Goal: Task Accomplishment & Management: Use online tool/utility

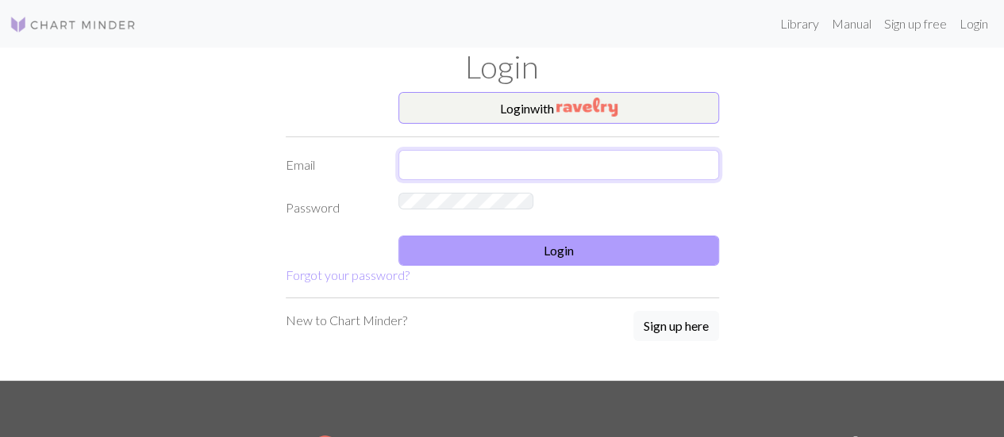
type input "[EMAIL_ADDRESS][DOMAIN_NAME]"
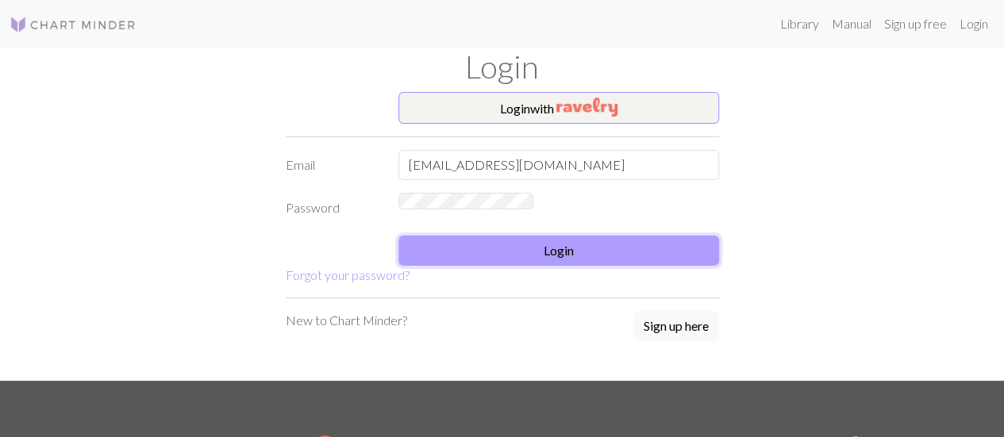
click at [398, 266] on button "Login" at bounding box center [558, 251] width 321 height 30
click at [774, 40] on link "Library" at bounding box center [800, 24] width 52 height 32
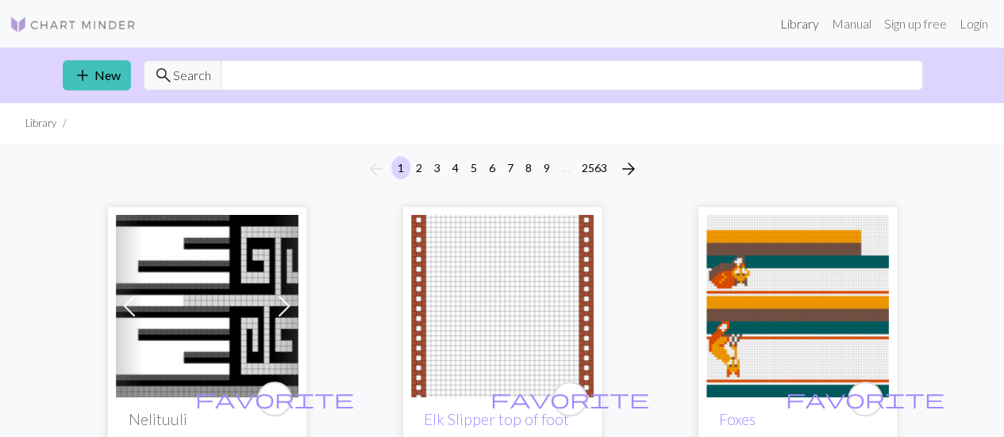
click at [793, 25] on link "Library" at bounding box center [800, 24] width 52 height 32
click at [962, 29] on link "Login" at bounding box center [973, 24] width 41 height 32
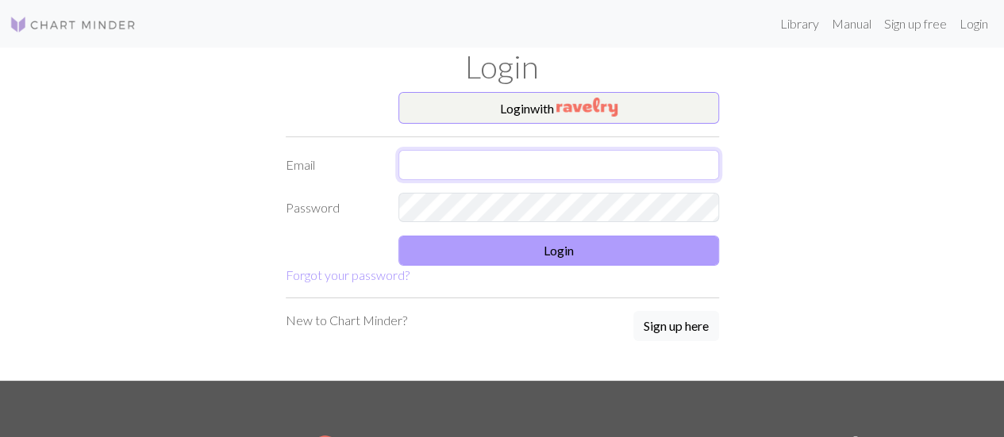
type input "[EMAIL_ADDRESS][DOMAIN_NAME]"
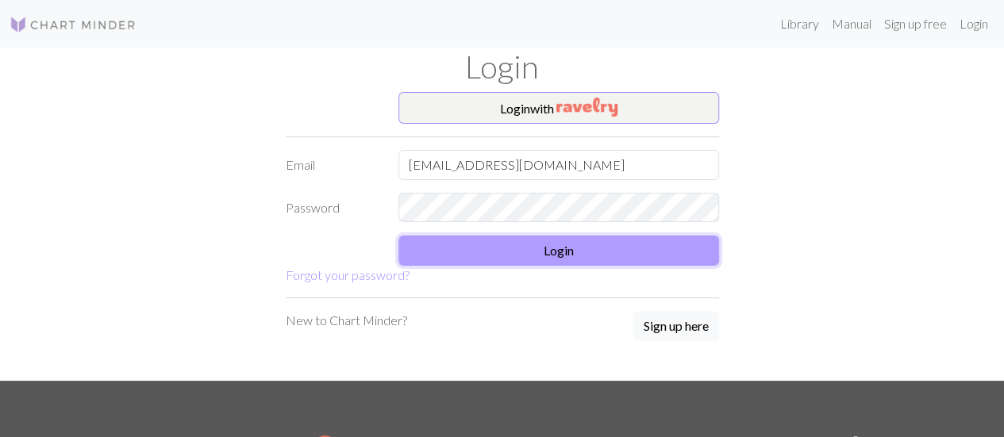
click at [532, 253] on button "Login" at bounding box center [558, 251] width 321 height 30
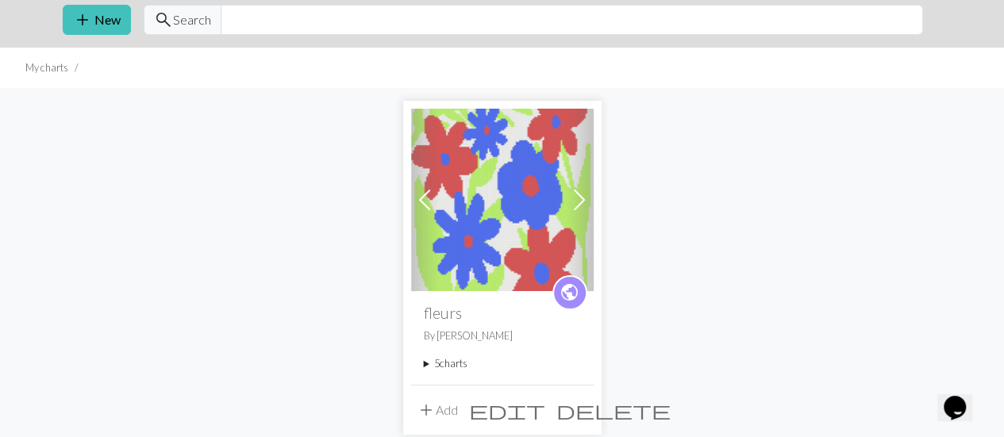
scroll to position [59, 0]
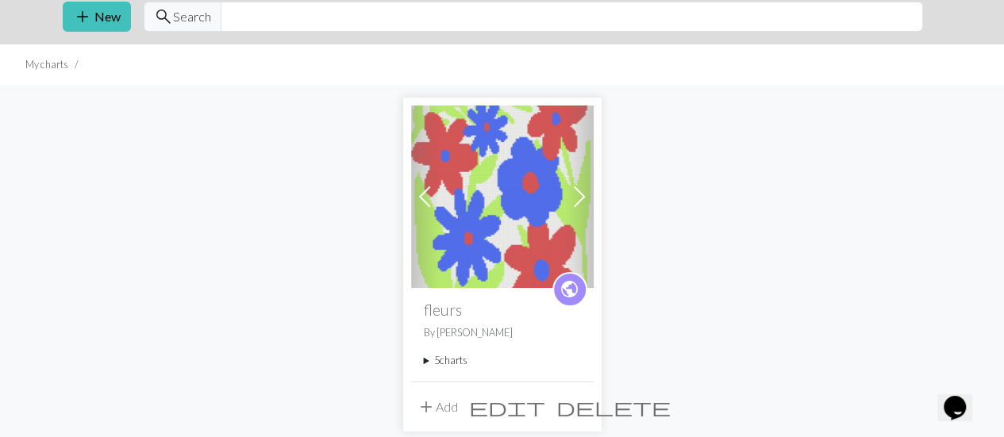
click at [441, 359] on summary "5 charts" at bounding box center [502, 360] width 157 height 15
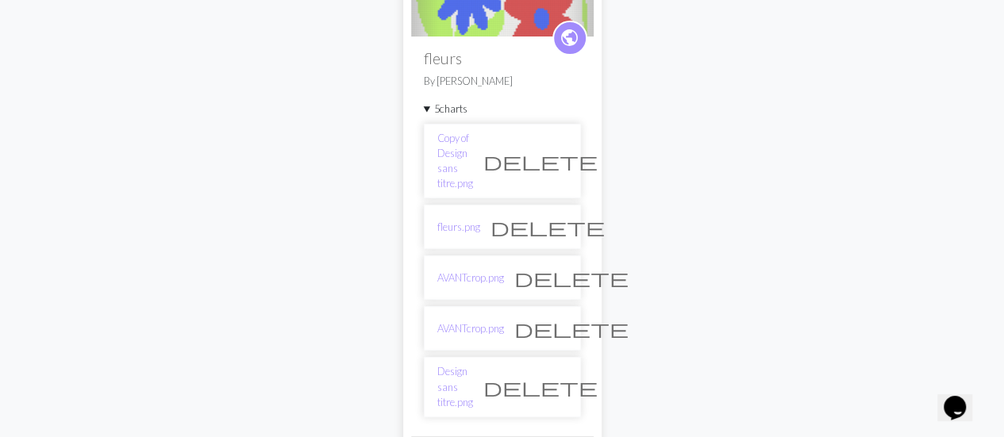
scroll to position [311, 0]
click at [457, 139] on link "Copy of Design sans titre.png" at bounding box center [455, 160] width 36 height 61
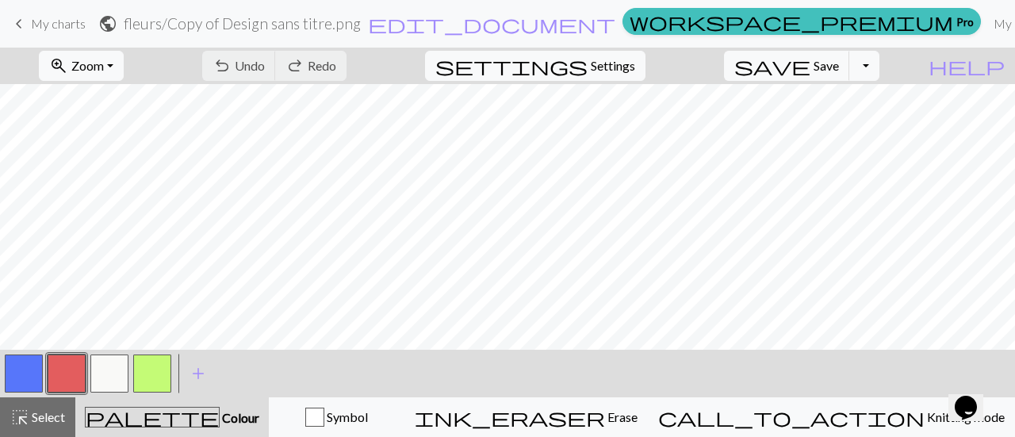
click at [68, 23] on span "My charts" at bounding box center [58, 23] width 55 height 15
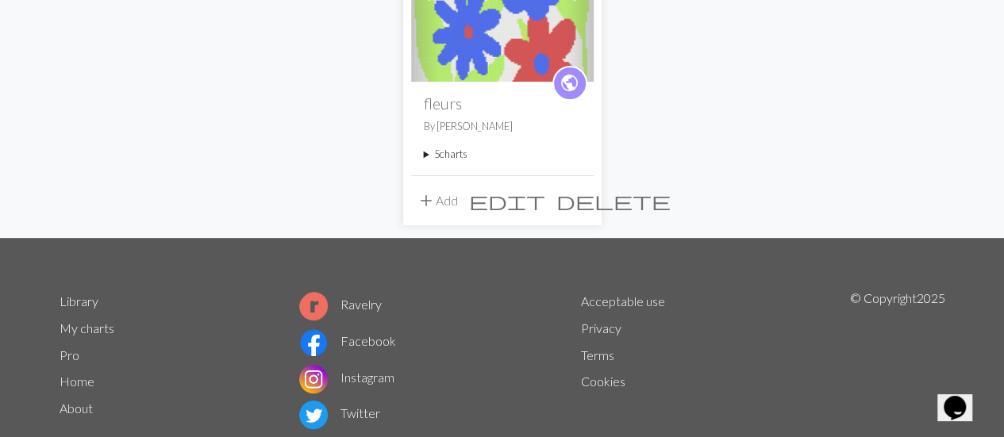
scroll to position [276, 0]
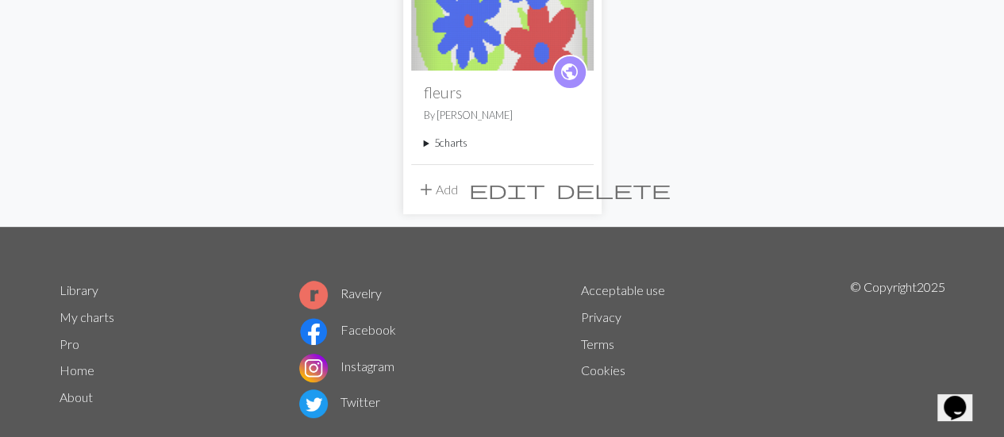
click at [446, 142] on summary "5 charts" at bounding box center [502, 143] width 157 height 15
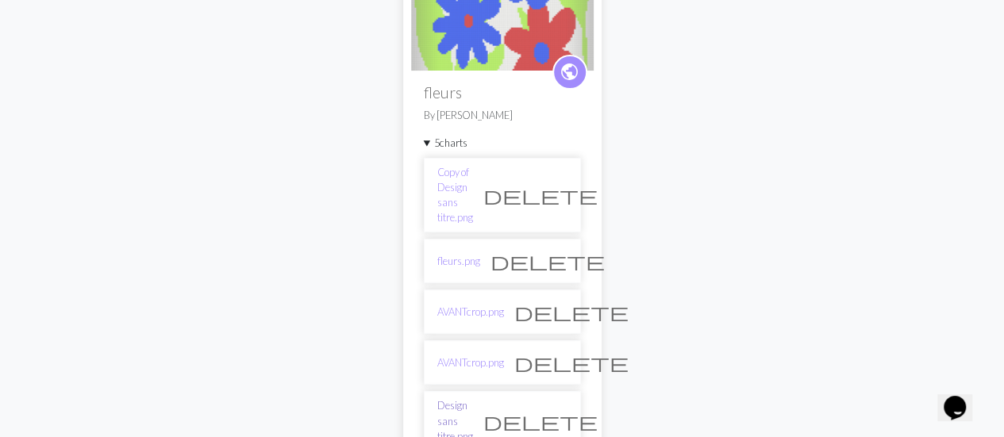
click at [473, 398] on link "Design sans titre.png" at bounding box center [455, 421] width 36 height 46
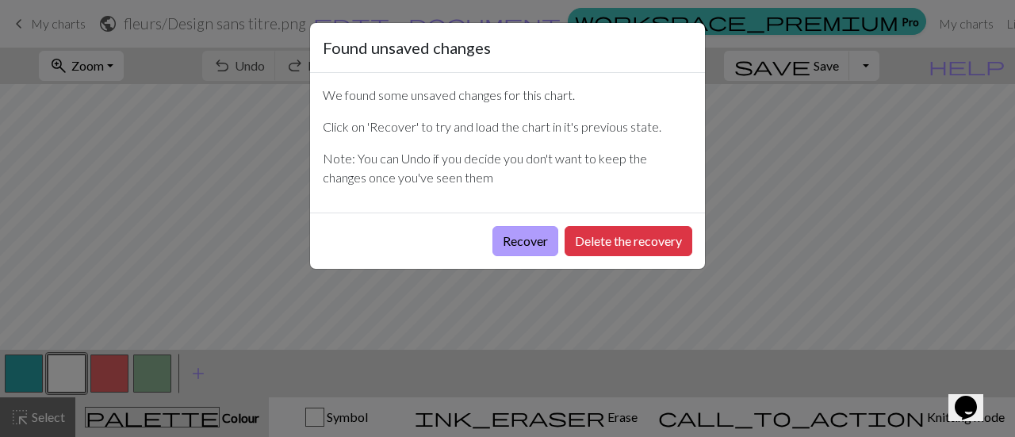
click at [530, 244] on button "Recover" at bounding box center [526, 241] width 66 height 30
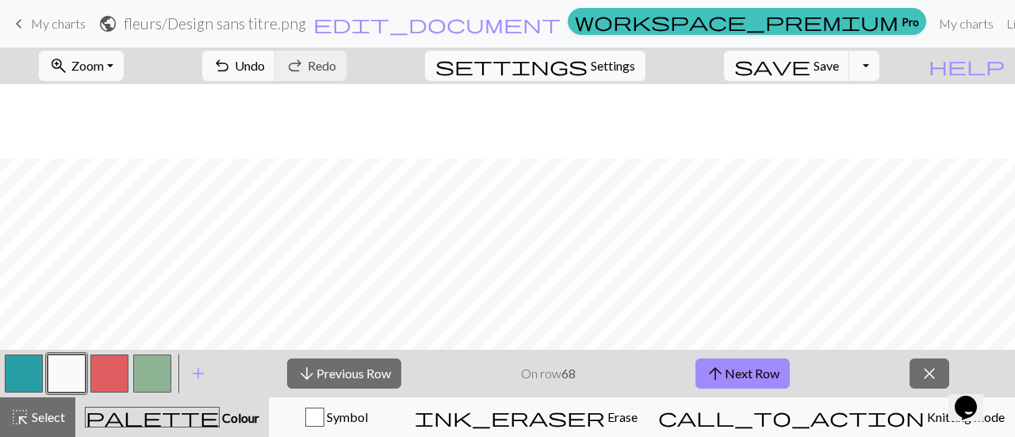
scroll to position [766, 0]
click at [757, 370] on button "arrow_upward Next Row" at bounding box center [743, 374] width 94 height 30
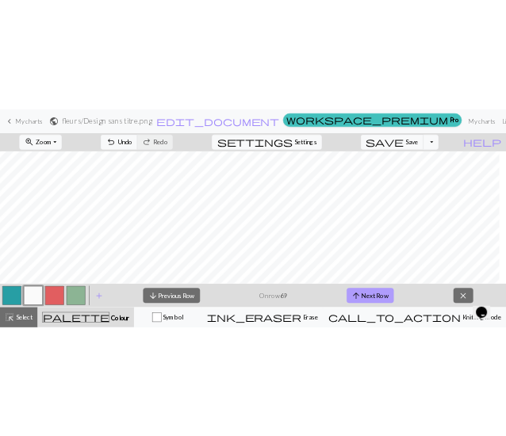
scroll to position [709, 0]
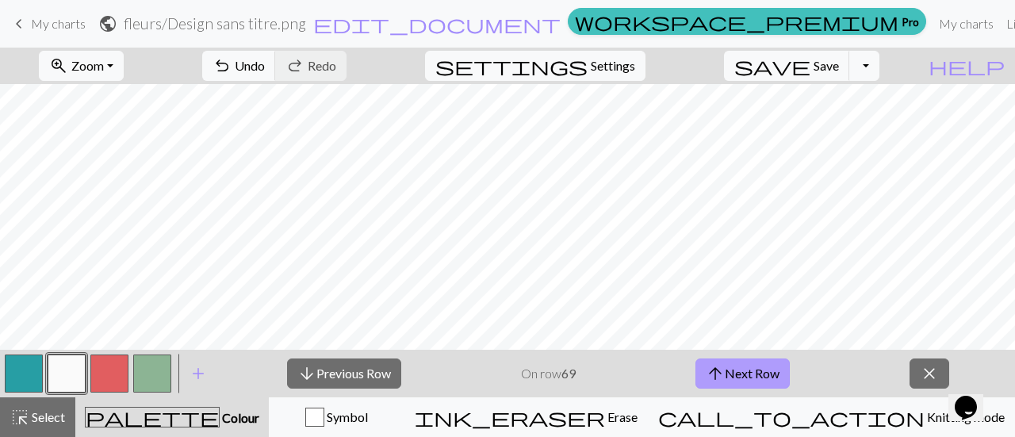
click at [775, 370] on button "arrow_upward Next Row" at bounding box center [743, 374] width 94 height 30
